Goal: Information Seeking & Learning: Check status

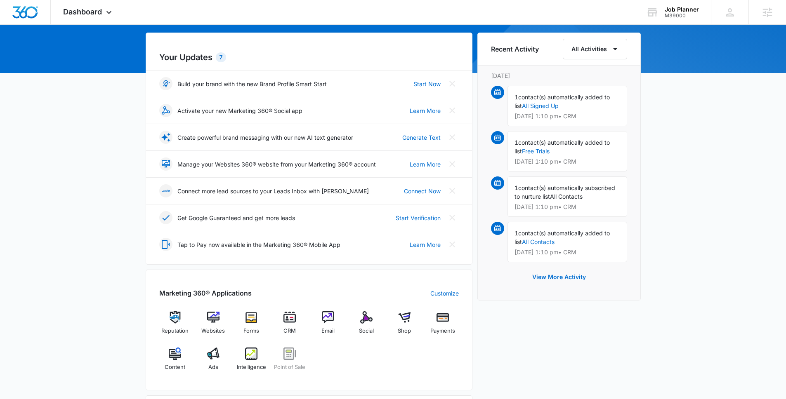
scroll to position [160, 0]
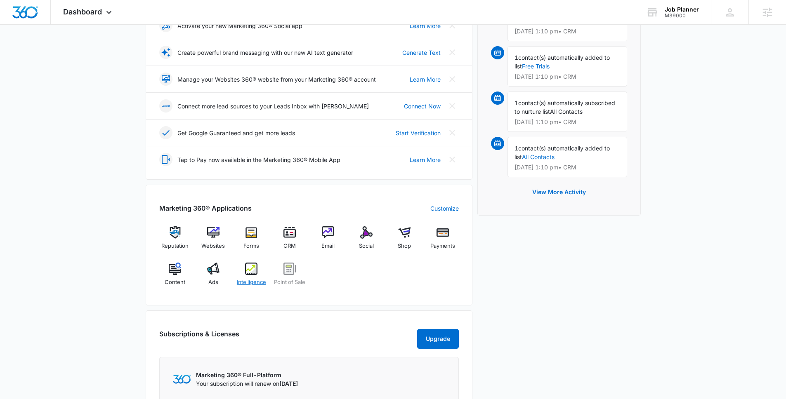
click at [248, 271] on img at bounding box center [251, 269] width 12 height 12
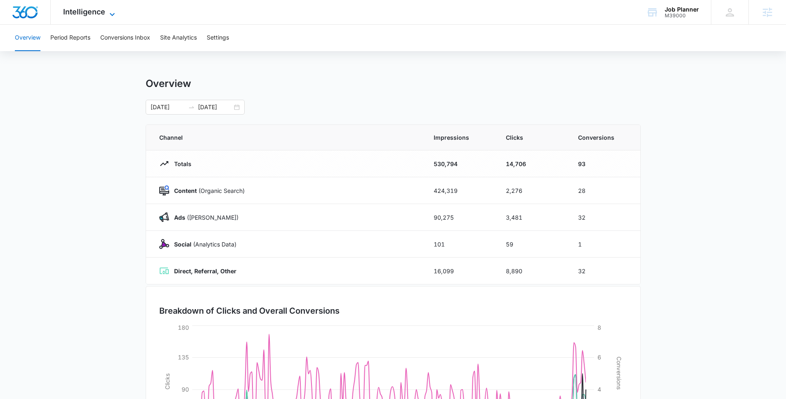
click at [90, 13] on span "Intelligence" at bounding box center [84, 11] width 42 height 9
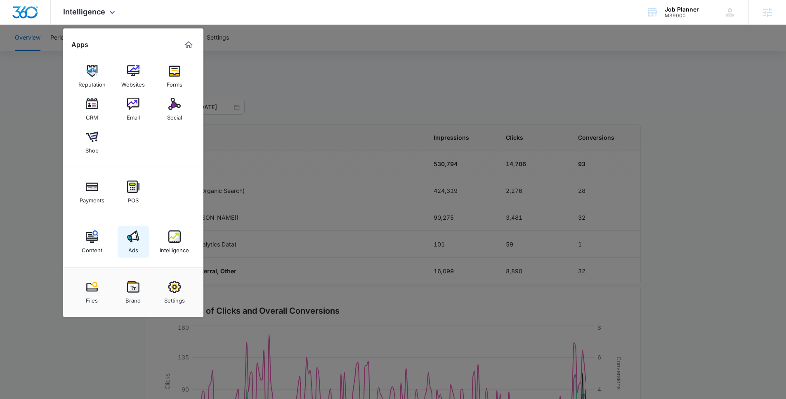
click at [136, 245] on div "Ads" at bounding box center [133, 248] width 10 height 11
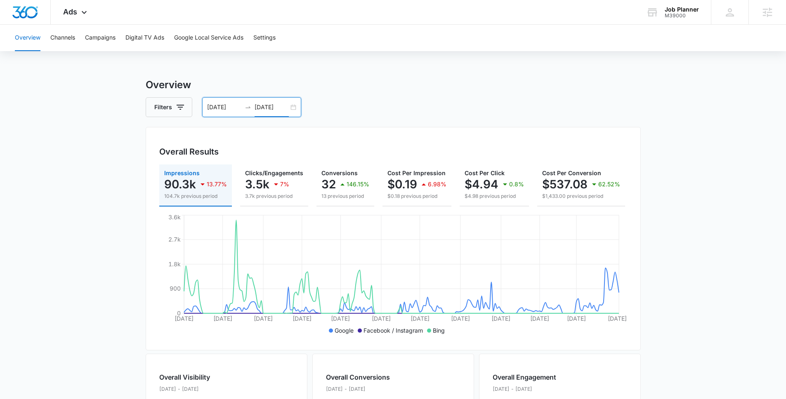
click at [258, 104] on input "08/14/2025" at bounding box center [272, 107] width 34 height 9
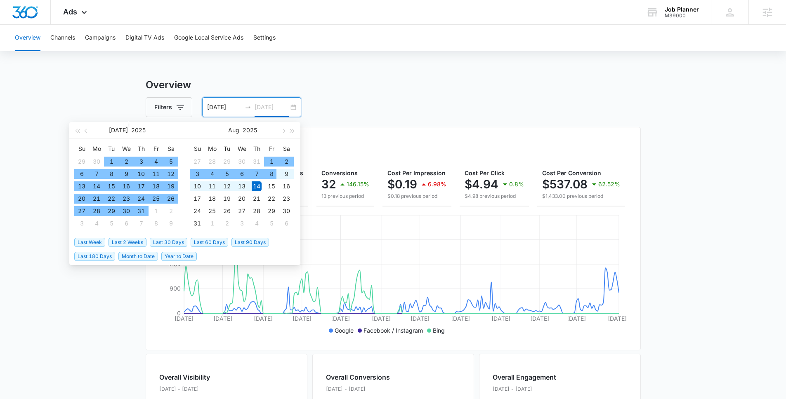
type input "08/14/2025"
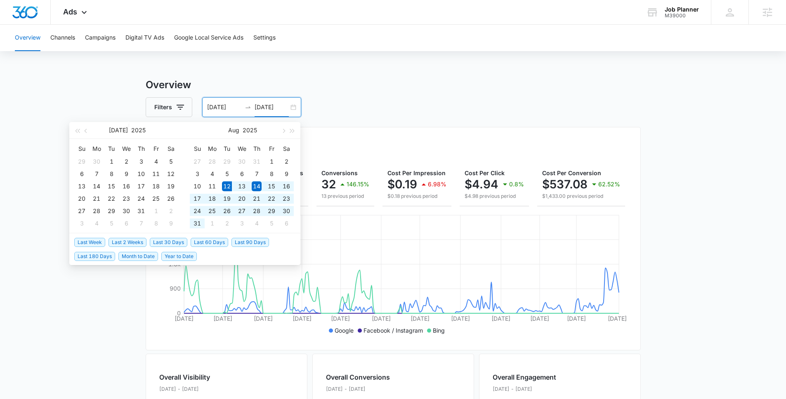
click at [184, 244] on span "Last 30 Days" at bounding box center [169, 242] width 38 height 9
type input "[DATE]"
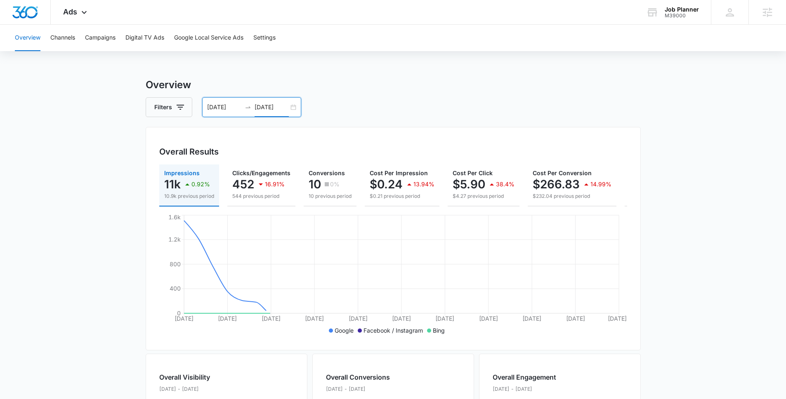
click at [389, 130] on div "Overall Results Impressions 11k 0.92% 10.9k previous period Clicks/Engagements …" at bounding box center [393, 239] width 495 height 224
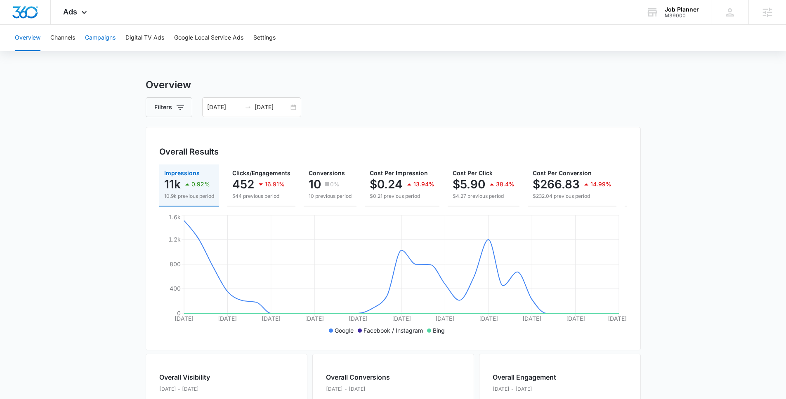
click at [107, 46] on button "Campaigns" at bounding box center [100, 38] width 31 height 26
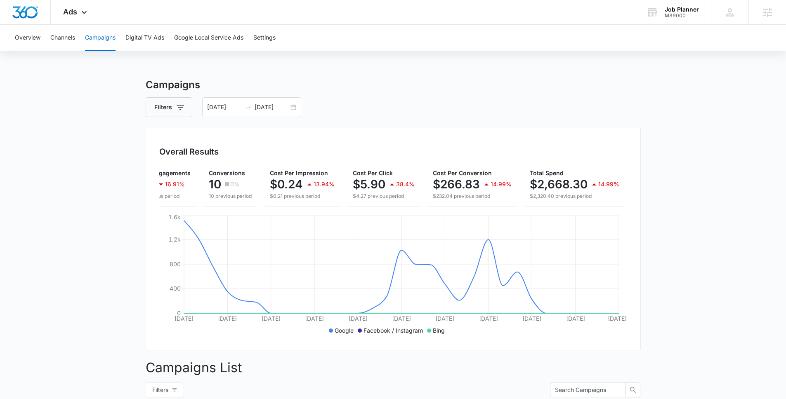
scroll to position [0, 100]
click at [278, 111] on input "09/11/2025" at bounding box center [272, 107] width 34 height 9
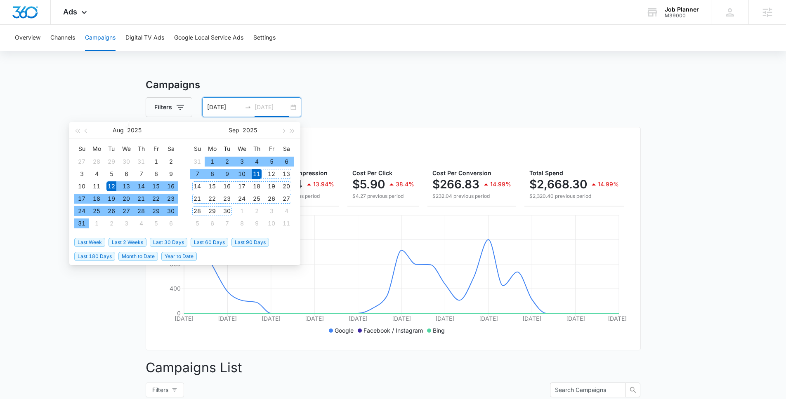
type input "09/11/2025"
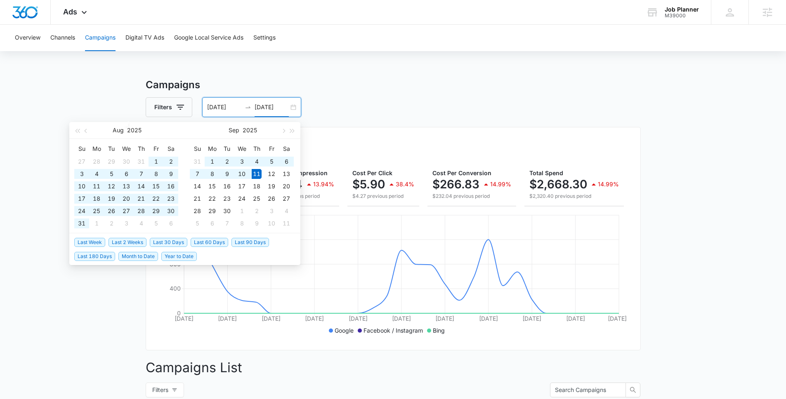
click at [97, 252] on span "Last 180 Days" at bounding box center [94, 256] width 41 height 9
type input "03/15/2025"
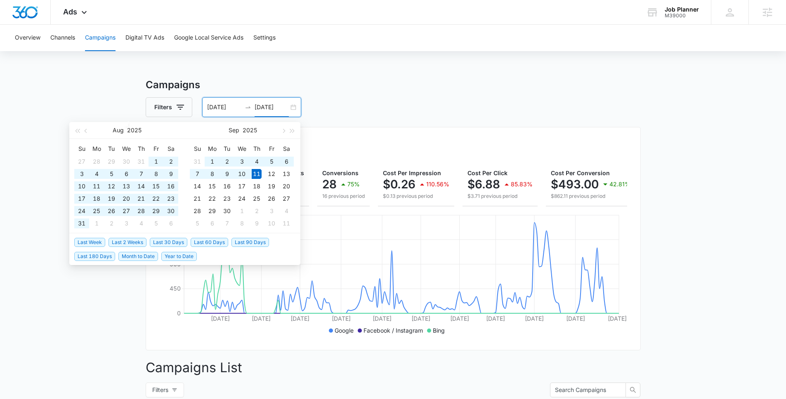
click at [275, 109] on input "09/11/2025" at bounding box center [272, 107] width 34 height 9
type input "09/11/2025"
click at [167, 246] on span "Last 30 Days" at bounding box center [169, 242] width 38 height 9
type input "08/12/2025"
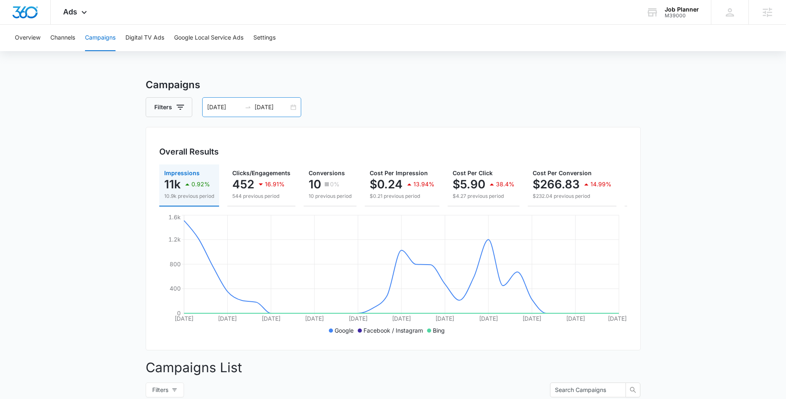
click at [267, 103] on input "09/11/2025" at bounding box center [272, 107] width 34 height 9
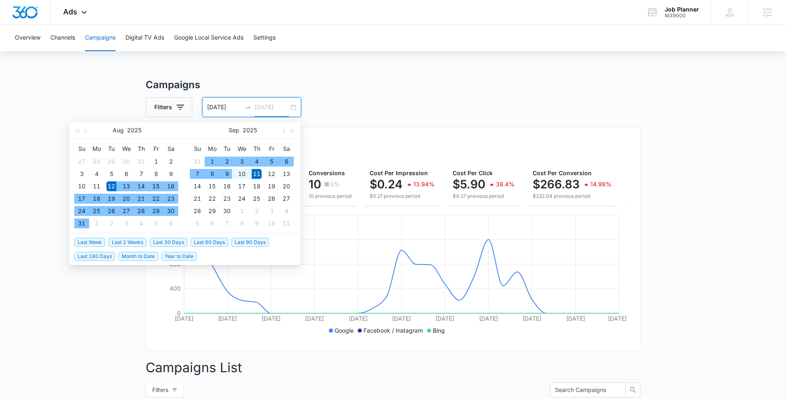
type input "09/11/2025"
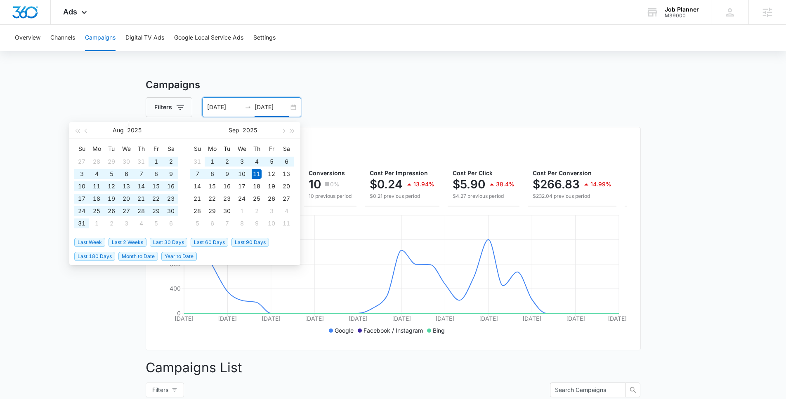
click at [212, 245] on span "Last 60 Days" at bounding box center [210, 242] width 38 height 9
type input "07/13/2025"
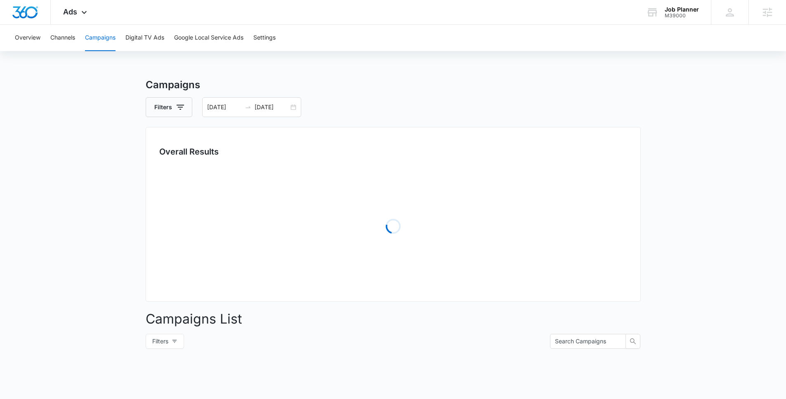
click at [54, 226] on main "Campaigns Filters 07/13/2025 09/11/2025 Overall Results Loading Campaigns List …" at bounding box center [393, 293] width 786 height 430
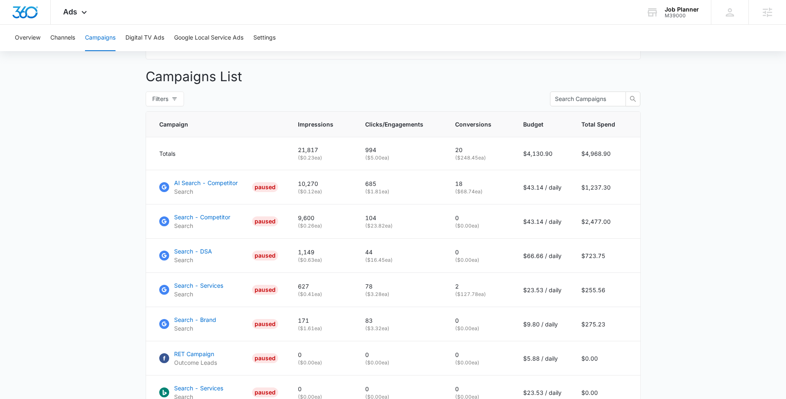
scroll to position [292, 0]
click at [202, 187] on p "AI Search - Competitor" at bounding box center [206, 182] width 64 height 9
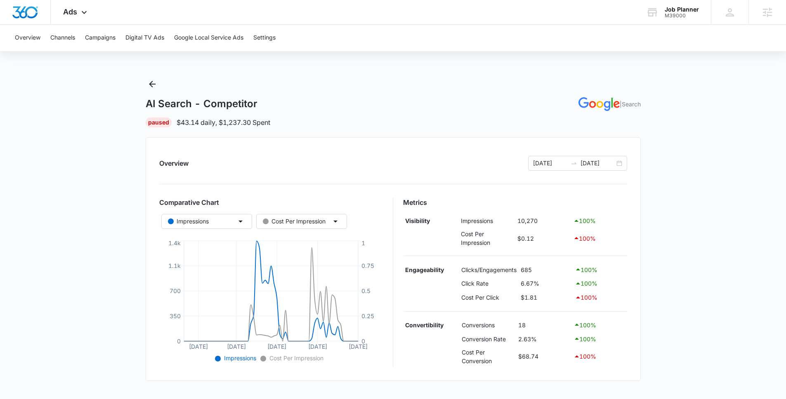
click at [162, 85] on div "AI Search - Competitor | Search Paused $43.14 daily , $1,237.30 Spent" at bounding box center [393, 103] width 495 height 50
click at [156, 85] on icon "Back" at bounding box center [152, 84] width 10 height 10
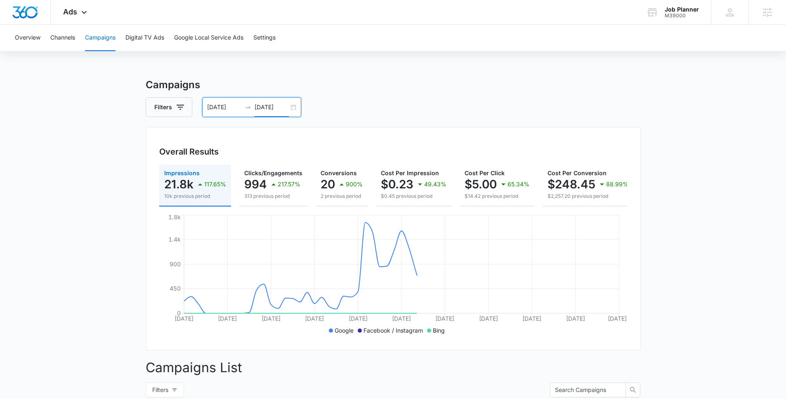
click at [278, 108] on input "[DATE]" at bounding box center [272, 107] width 34 height 9
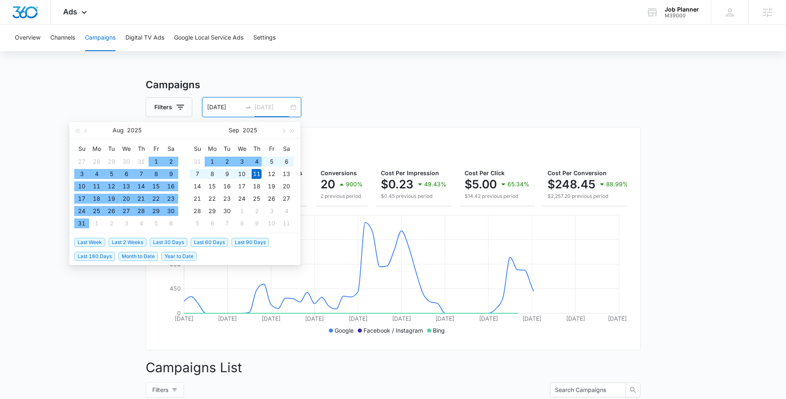
type input "[DATE]"
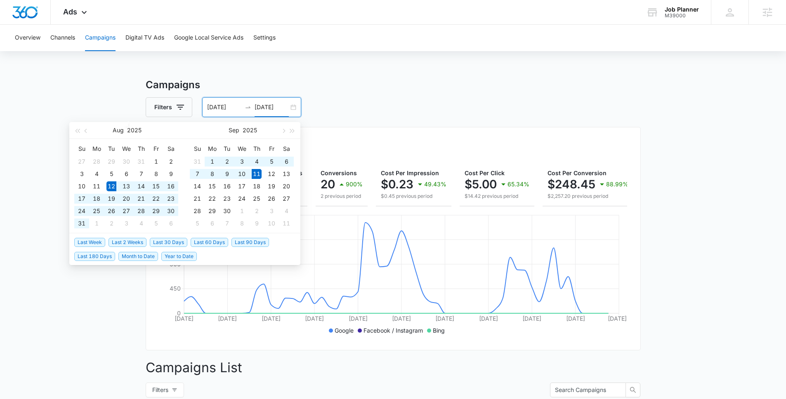
click at [166, 238] on span "Last 30 Days" at bounding box center [169, 242] width 38 height 9
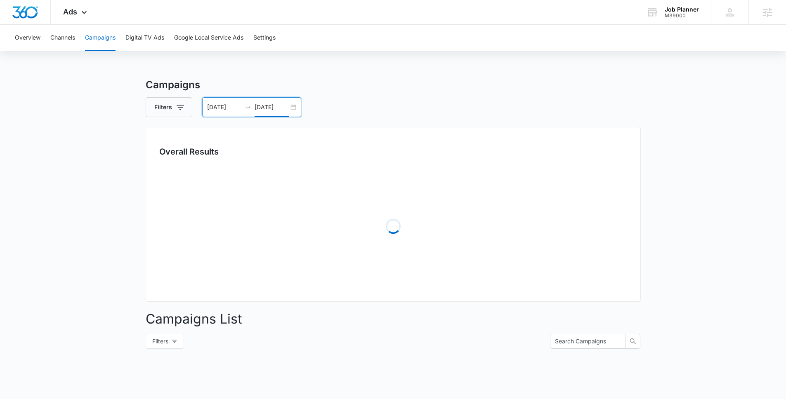
click at [651, 187] on main "Campaigns Filters [DATE] [DATE] Overall Results Loading Campaigns List Filters …" at bounding box center [393, 293] width 786 height 430
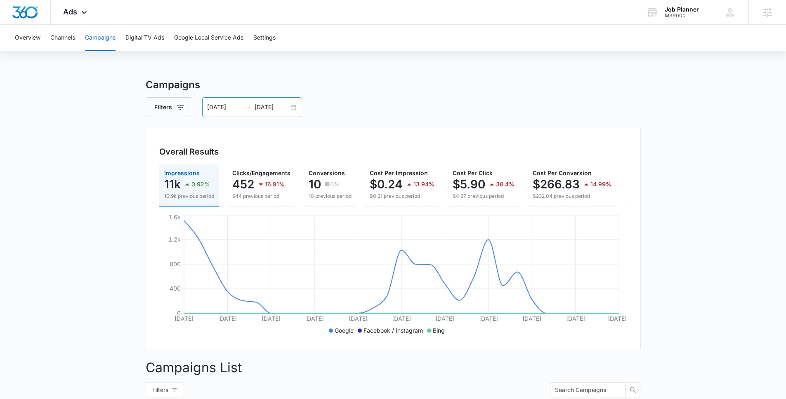
click at [267, 102] on div "[DATE] [DATE]" at bounding box center [251, 107] width 99 height 20
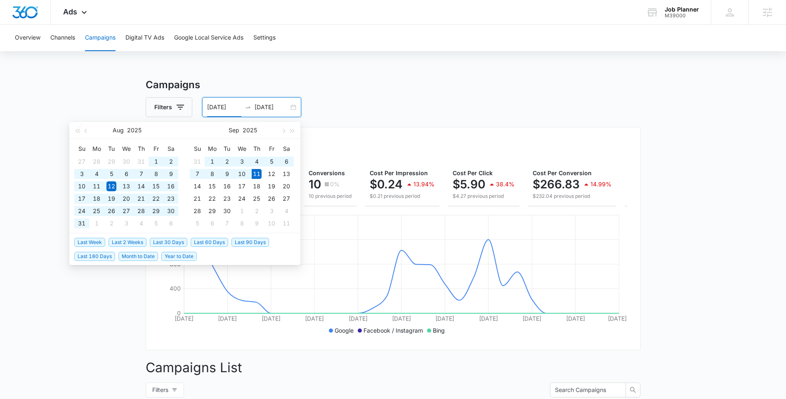
click at [241, 243] on span "Last 90 Days" at bounding box center [250, 242] width 38 height 9
type input "[DATE]"
